Goal: Task Accomplishment & Management: Use online tool/utility

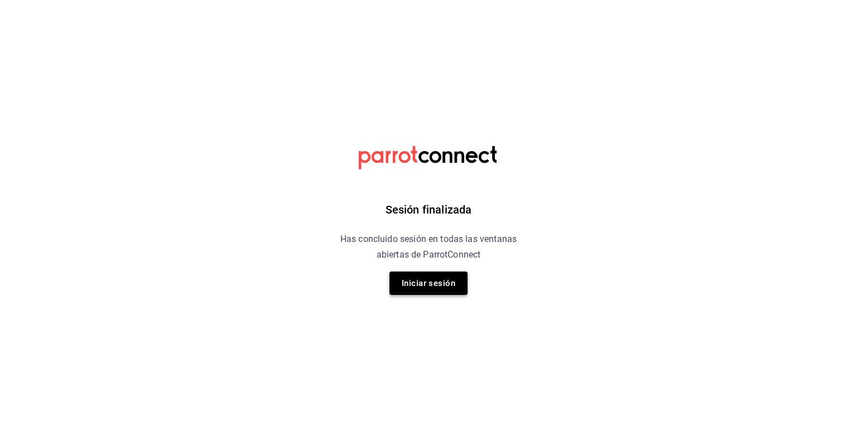
click at [433, 285] on button "Iniciar sesión" at bounding box center [428, 283] width 78 height 23
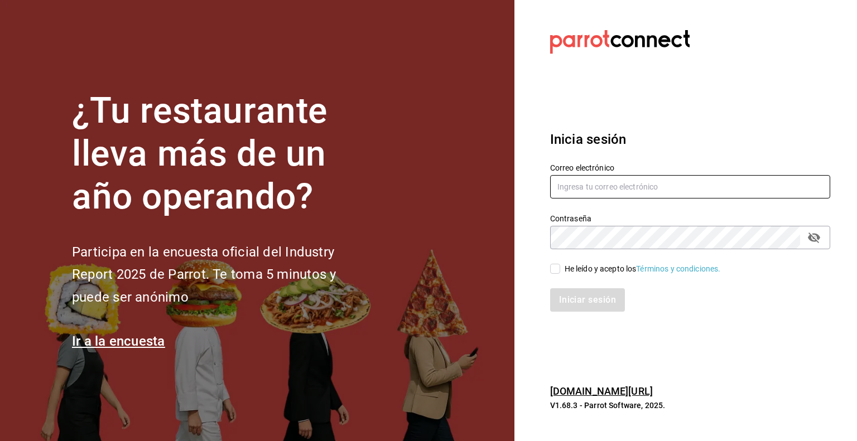
click at [604, 187] on input "text" at bounding box center [690, 186] width 280 height 23
type input "[EMAIL_ADDRESS][DOMAIN_NAME]"
click at [615, 271] on div "He leído y acepto los Términos y condiciones." at bounding box center [642, 269] width 156 height 12
click at [560, 271] on input "He leído y acepto los Términos y condiciones." at bounding box center [555, 269] width 10 height 10
checkbox input "true"
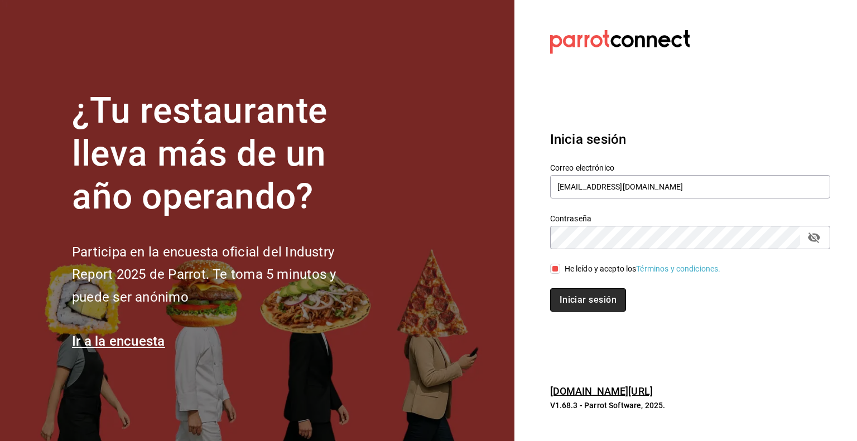
click at [596, 303] on button "Iniciar sesión" at bounding box center [588, 299] width 76 height 23
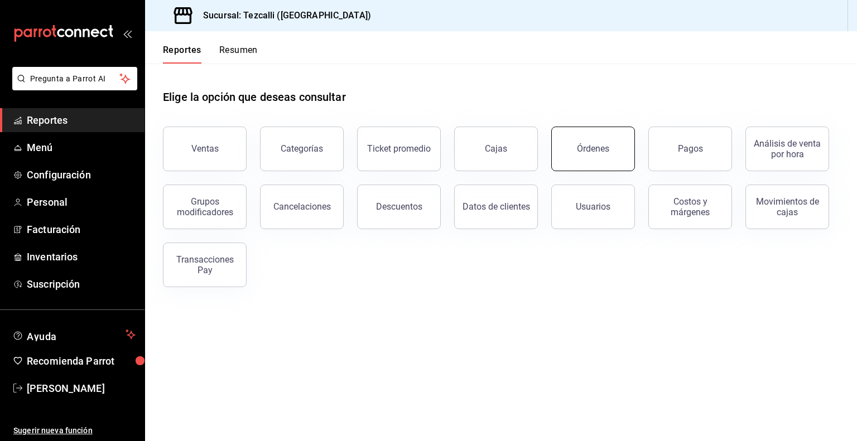
click at [577, 151] on button "Órdenes" at bounding box center [593, 149] width 84 height 45
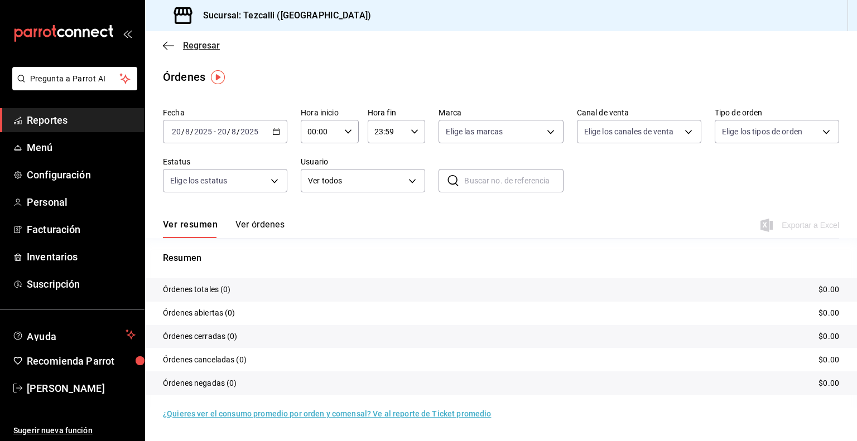
click at [188, 47] on span "Regresar" at bounding box center [201, 45] width 37 height 11
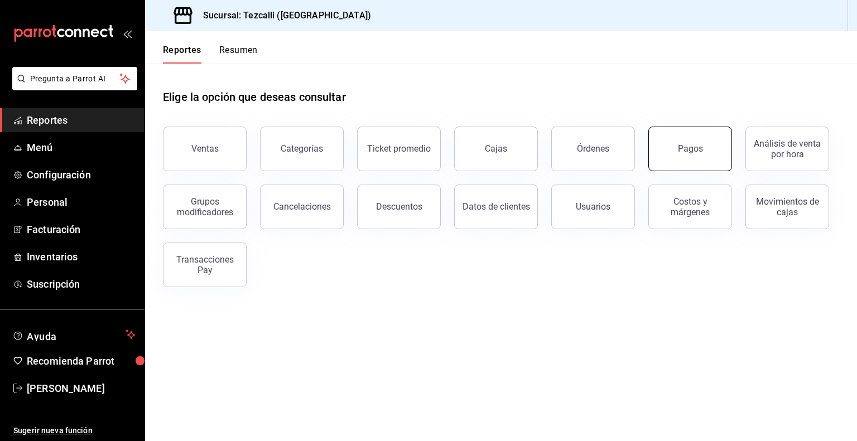
click at [671, 163] on button "Pagos" at bounding box center [690, 149] width 84 height 45
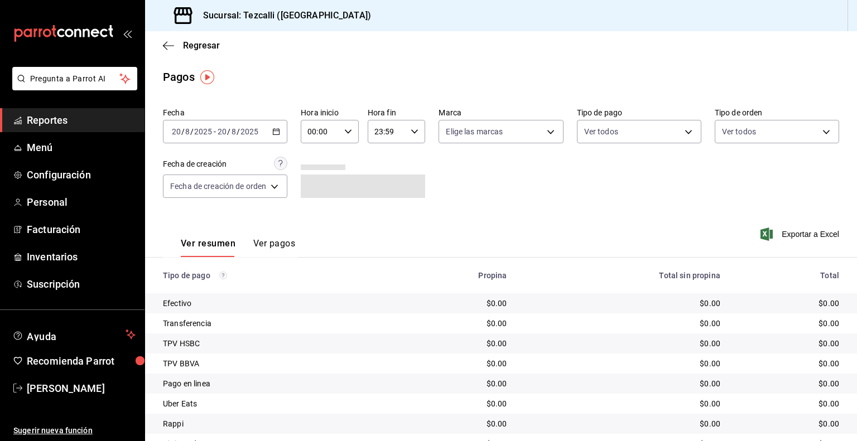
click at [228, 138] on div "2025-08-20 20 / 8 / 2025 - 2025-08-20 20 / 8 / 2025" at bounding box center [225, 131] width 124 height 23
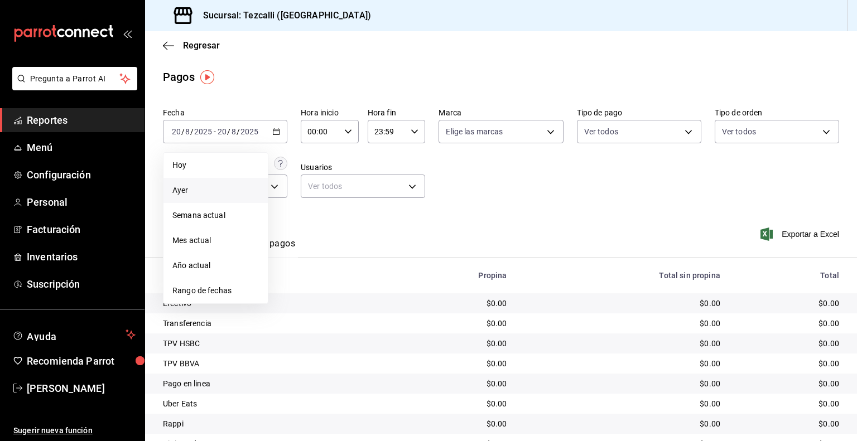
click at [216, 185] on span "Ayer" at bounding box center [215, 191] width 86 height 12
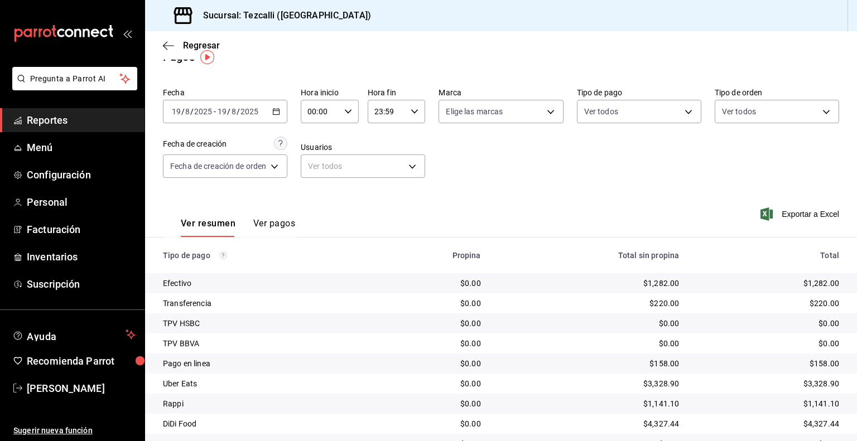
scroll to position [20, 0]
click at [95, 115] on span "Reportes" at bounding box center [81, 120] width 109 height 15
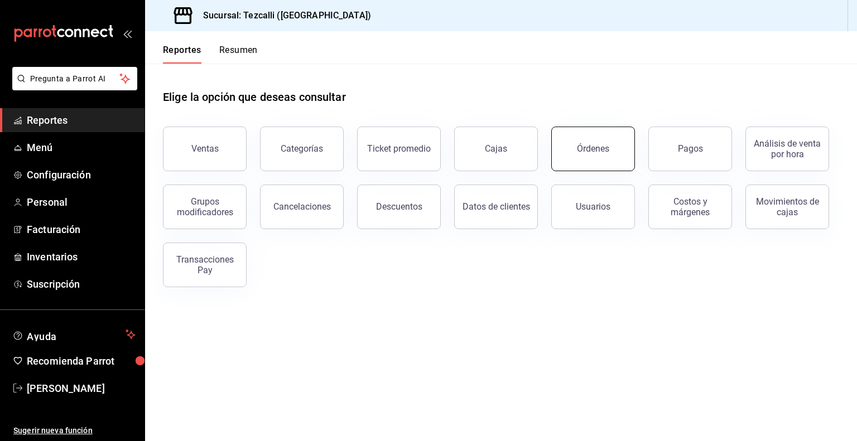
click at [611, 159] on button "Órdenes" at bounding box center [593, 149] width 84 height 45
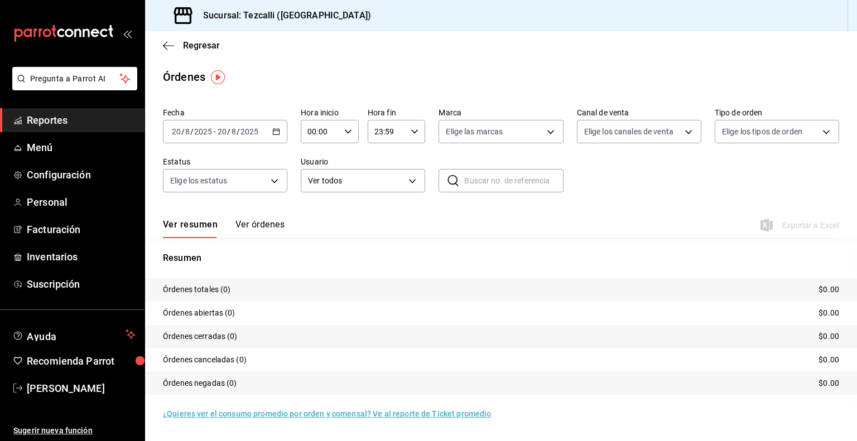
click at [257, 230] on button "Ver órdenes" at bounding box center [259, 228] width 49 height 19
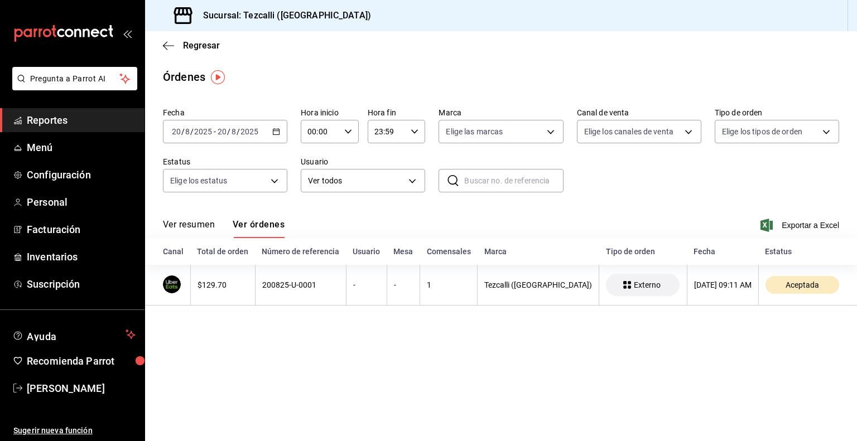
click at [173, 221] on button "Ver resumen" at bounding box center [189, 228] width 52 height 19
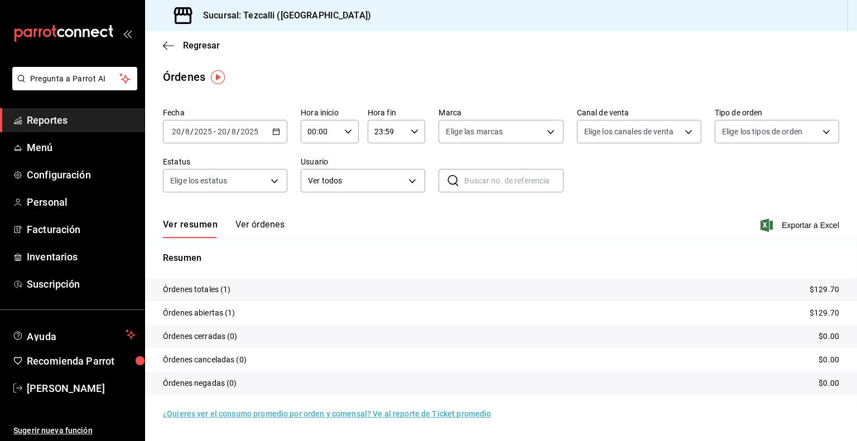
click at [259, 223] on button "Ver órdenes" at bounding box center [259, 228] width 49 height 19
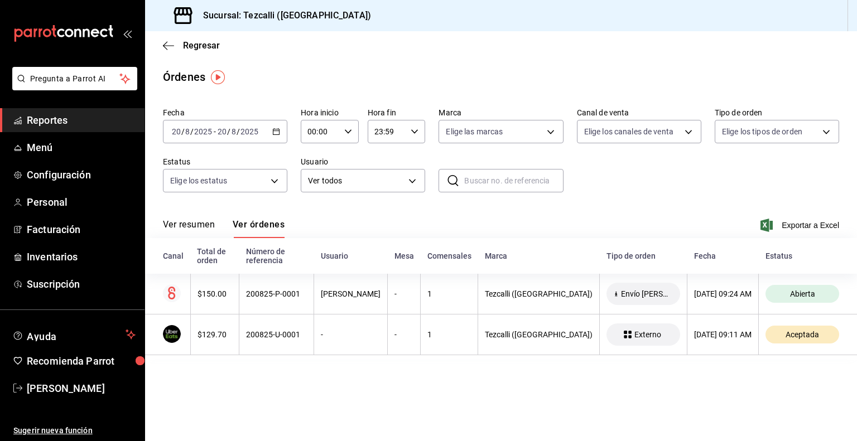
click at [186, 226] on button "Ver resumen" at bounding box center [189, 228] width 52 height 19
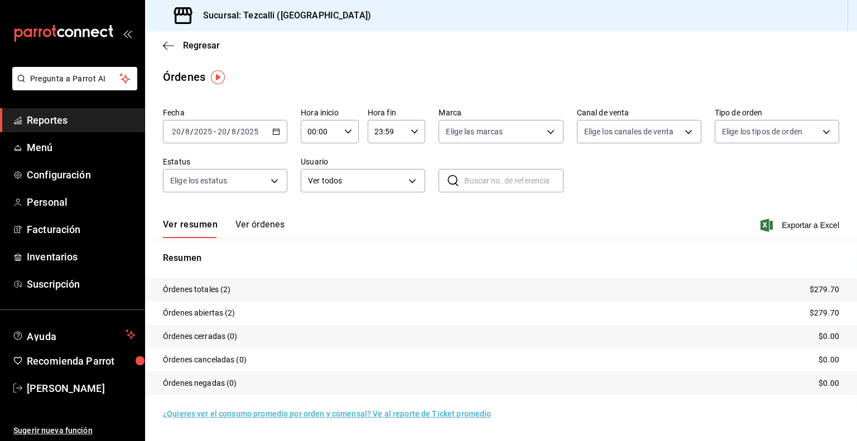
click at [250, 224] on button "Ver órdenes" at bounding box center [259, 228] width 49 height 19
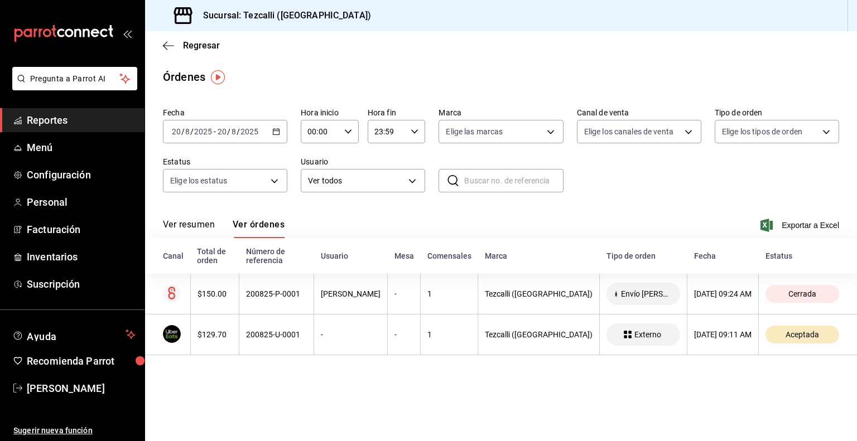
click at [200, 233] on button "Ver resumen" at bounding box center [189, 228] width 52 height 19
